Goal: Task Accomplishment & Management: Manage account settings

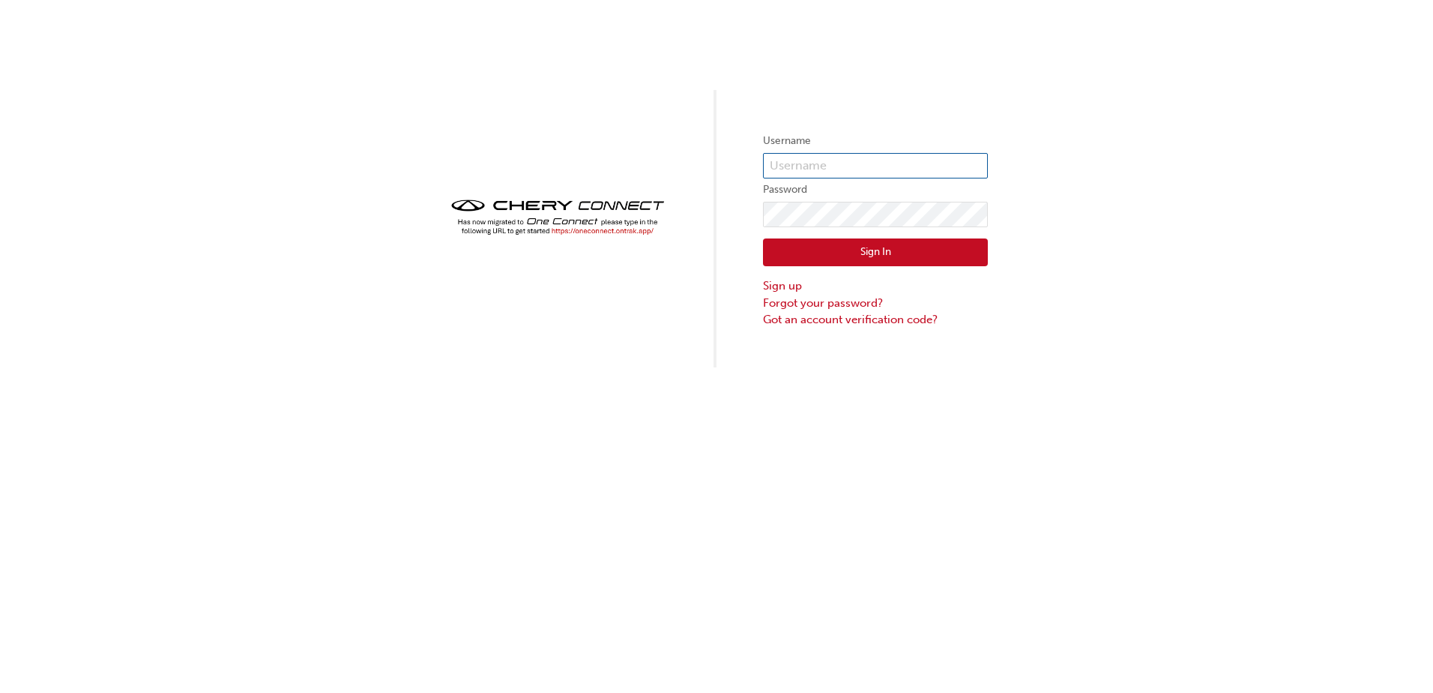
type input "CHAU1840"
click at [870, 253] on button "Sign In" at bounding box center [875, 252] width 225 height 28
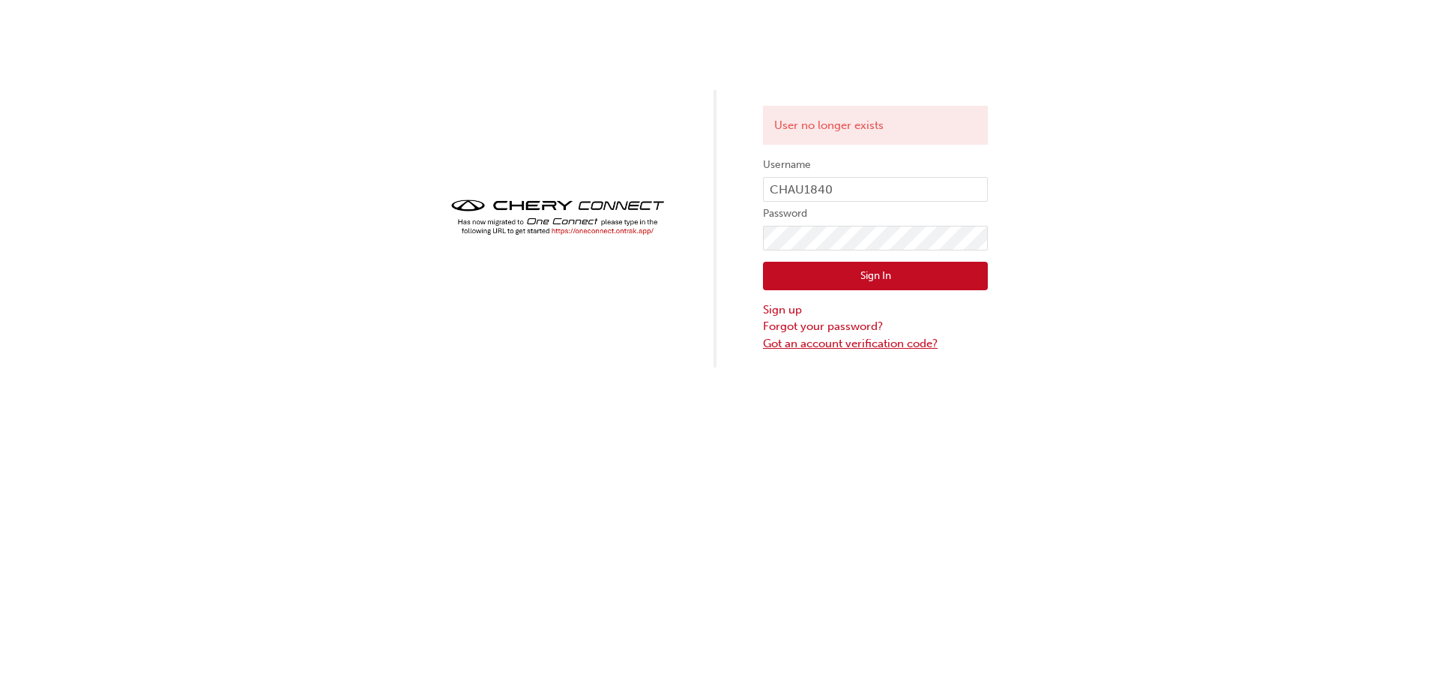
click at [818, 343] on link "Got an account verification code?" at bounding box center [875, 343] width 225 height 17
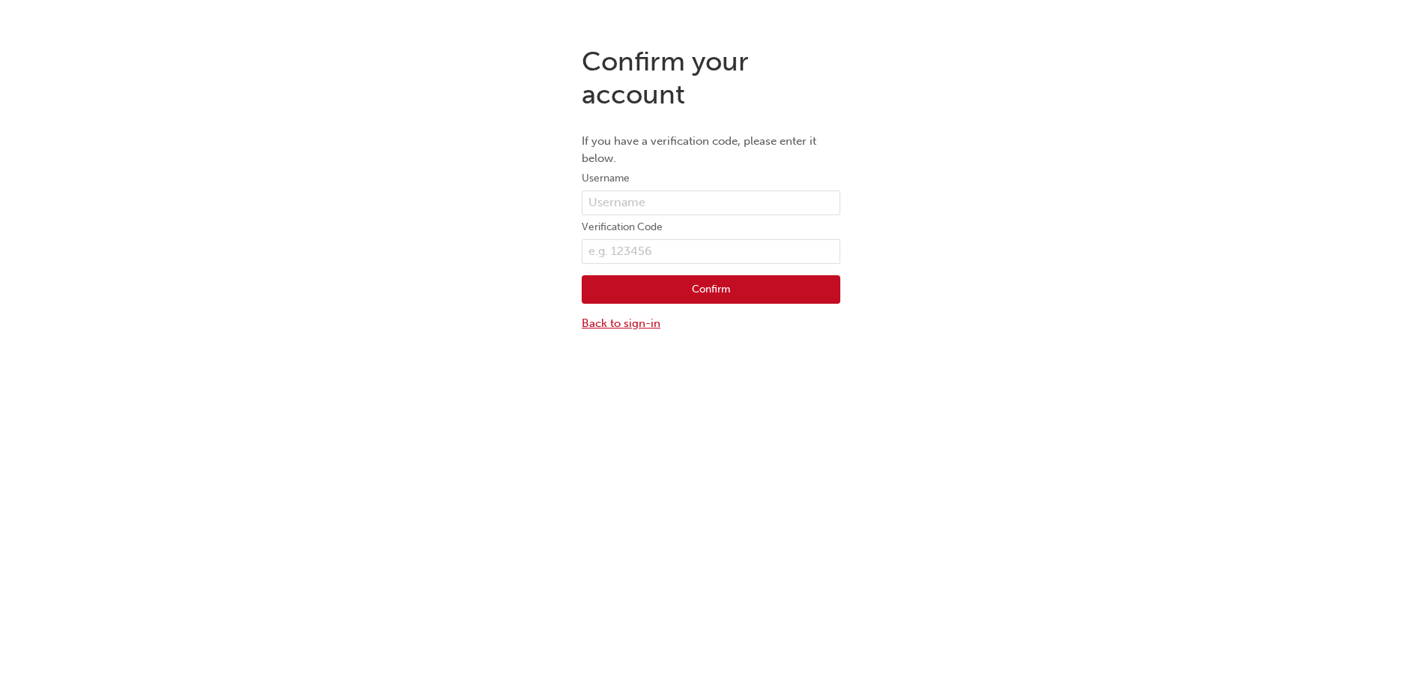
click at [633, 322] on link "Back to sign-in" at bounding box center [711, 323] width 259 height 17
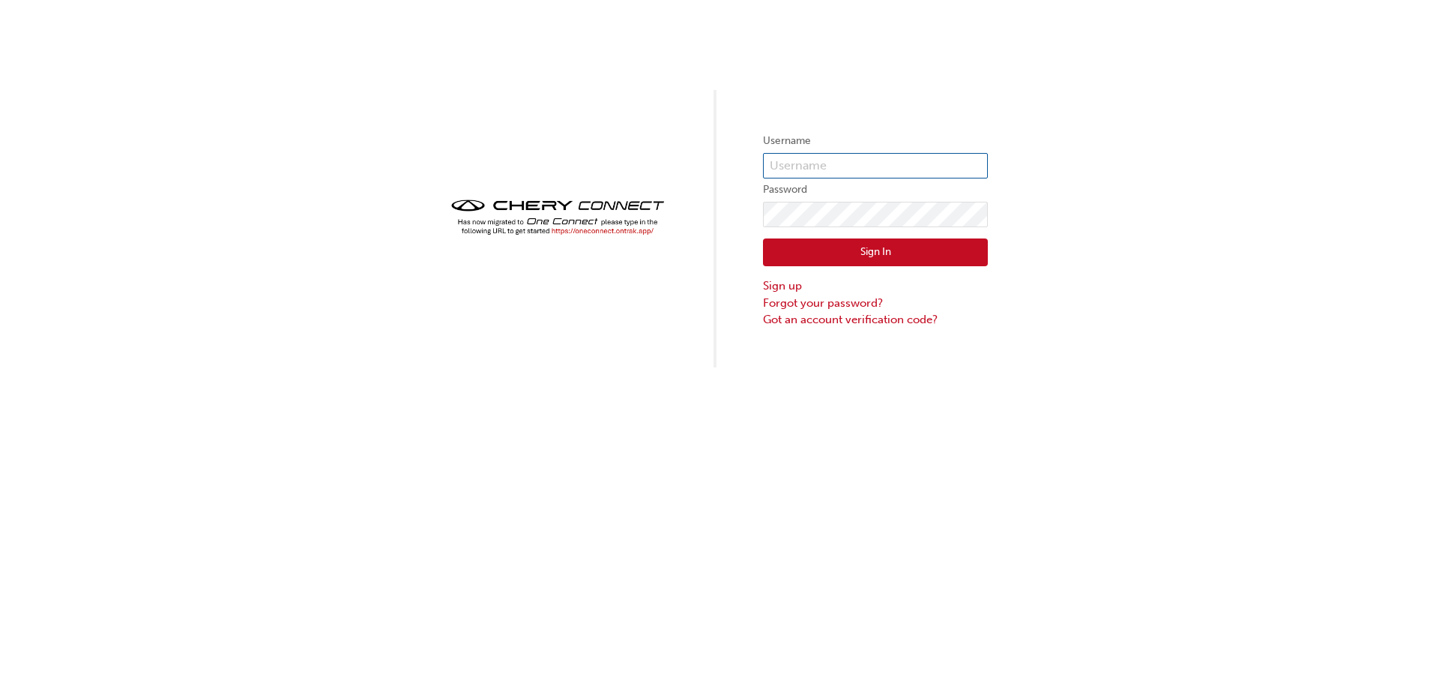
type input "CHAU1840"
